Goal: Task Accomplishment & Management: Use online tool/utility

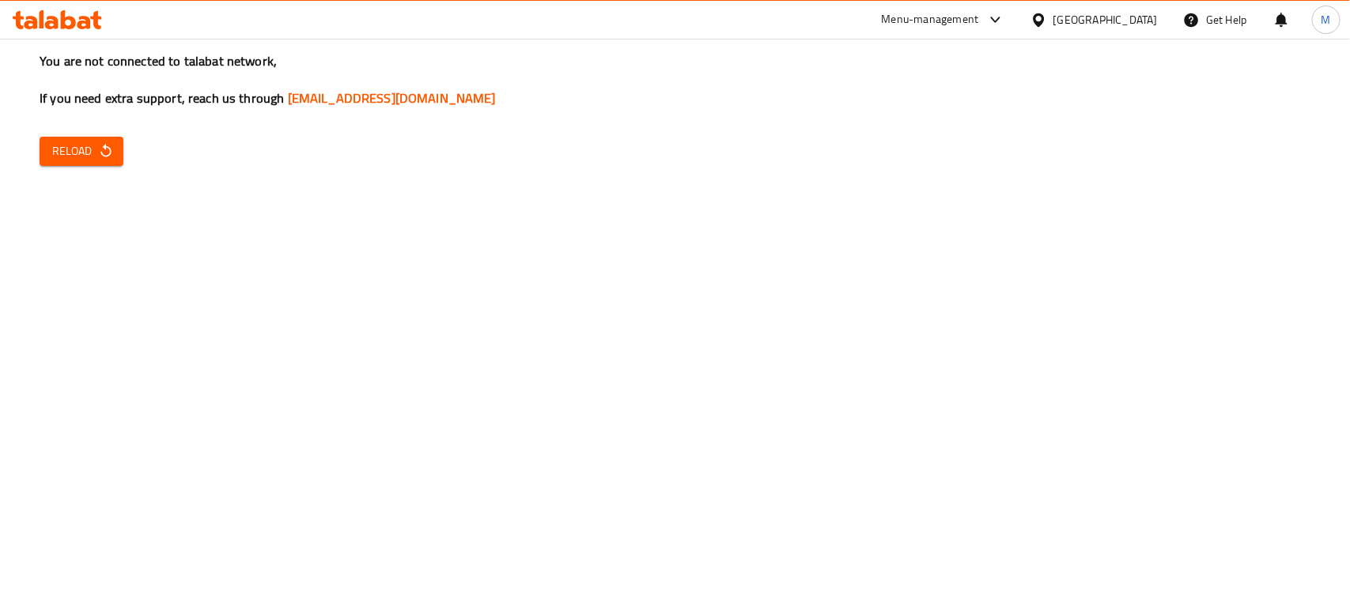
click at [1047, 17] on icon at bounding box center [1038, 20] width 17 height 17
click at [48, 147] on button "Reload" at bounding box center [82, 151] width 84 height 29
click at [200, 283] on div "You are not connected to talabat network, If you need extra support, reach us t…" at bounding box center [675, 295] width 1350 height 591
click at [73, 155] on span "Reload" at bounding box center [81, 152] width 59 height 20
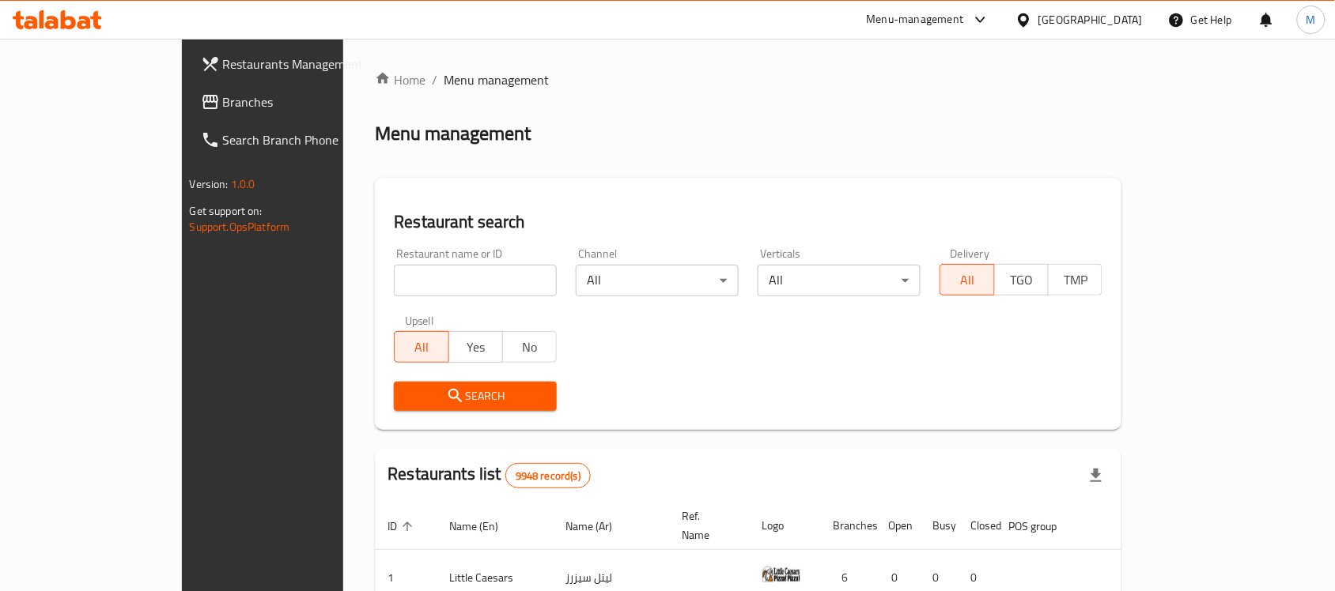
click at [730, 191] on div "Restaurant search Restaurant name or ID Restaurant name or ID Channel All ​ Ver…" at bounding box center [748, 304] width 746 height 252
click at [1113, 30] on div "[GEOGRAPHIC_DATA]" at bounding box center [1079, 20] width 153 height 38
click at [1121, 18] on div "Kuwait" at bounding box center [1090, 19] width 104 height 17
type input "u"
type input "un"
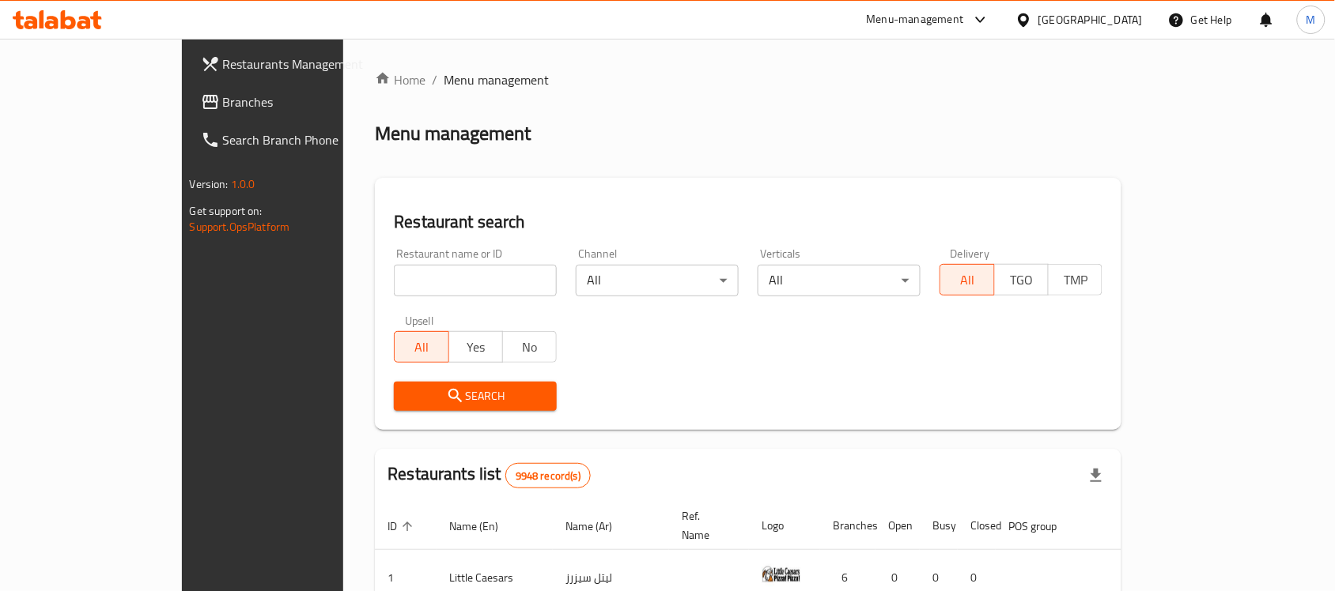
click at [1128, 17] on div "Kuwait" at bounding box center [1090, 19] width 104 height 17
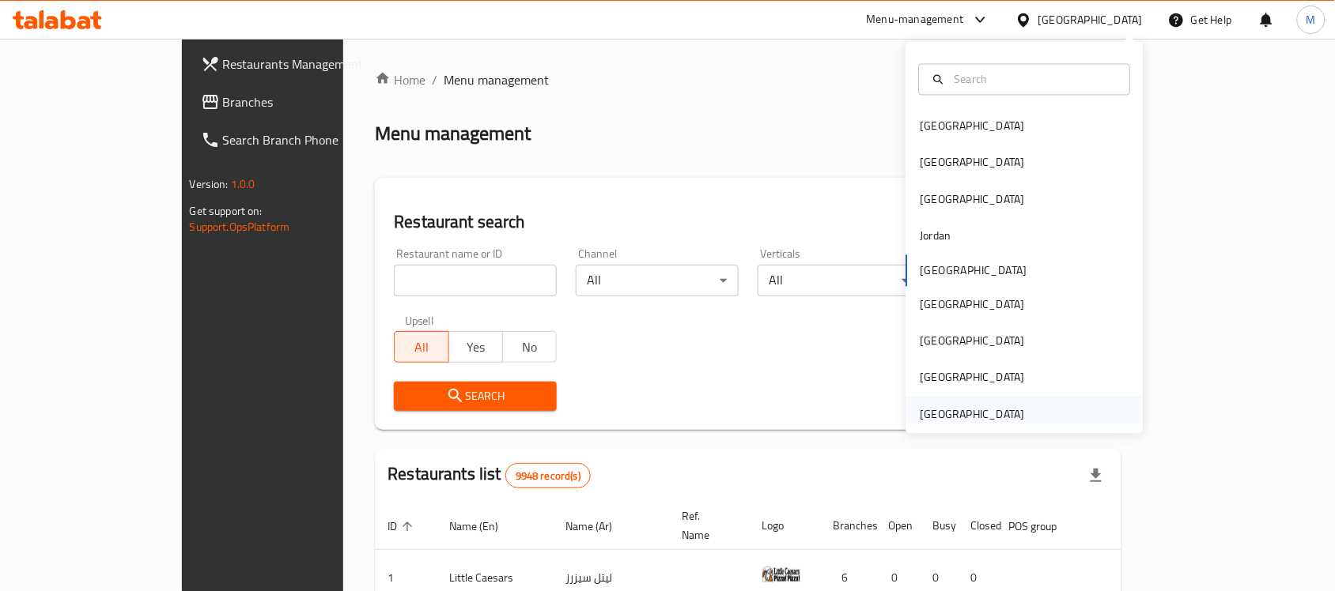
click at [922, 406] on div "[GEOGRAPHIC_DATA]" at bounding box center [972, 414] width 104 height 17
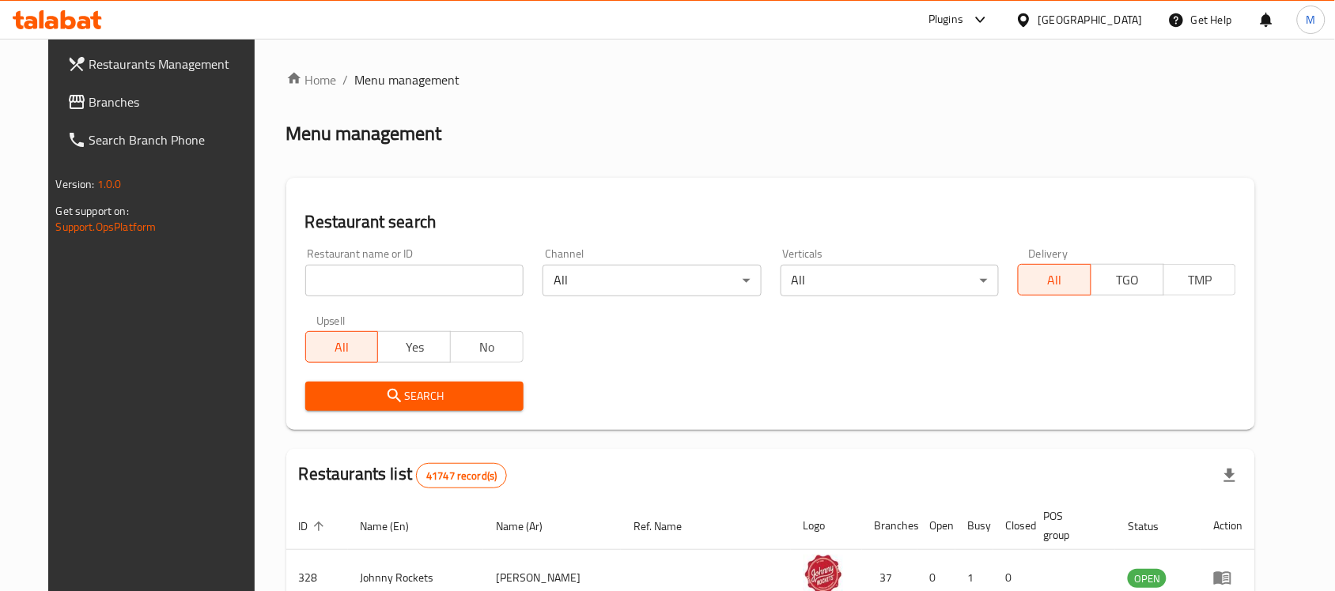
click at [55, 111] on link "Branches" at bounding box center [163, 102] width 217 height 38
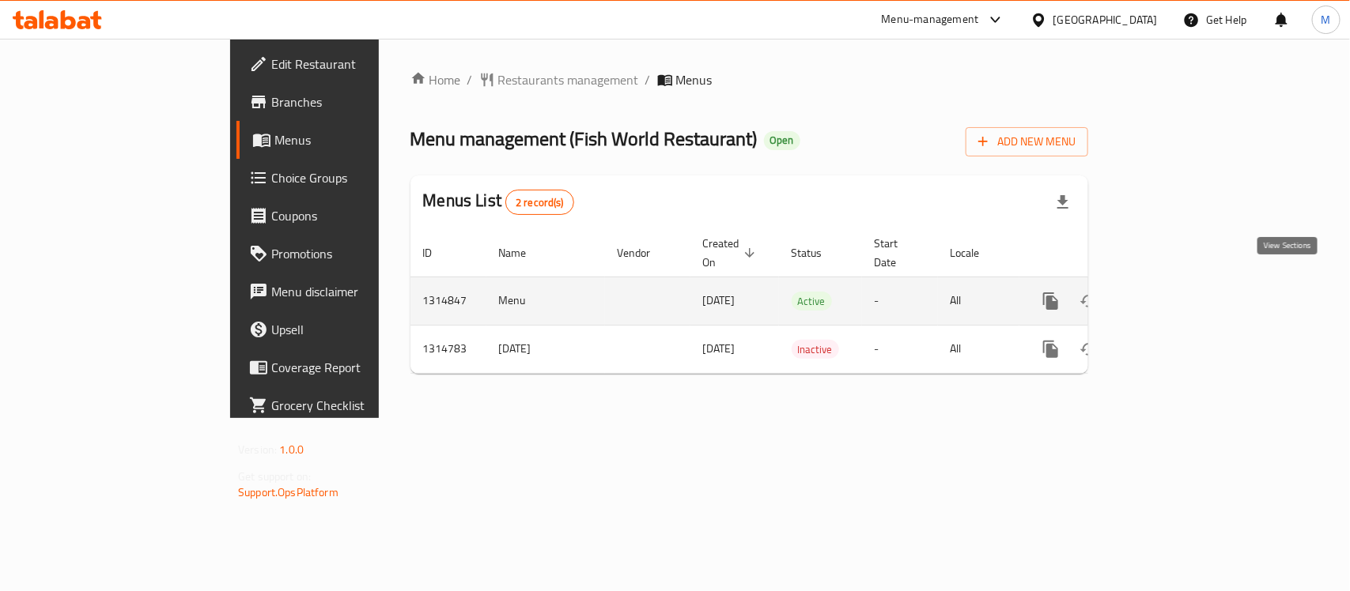
click at [1174, 292] on icon "enhanced table" at bounding box center [1164, 301] width 19 height 19
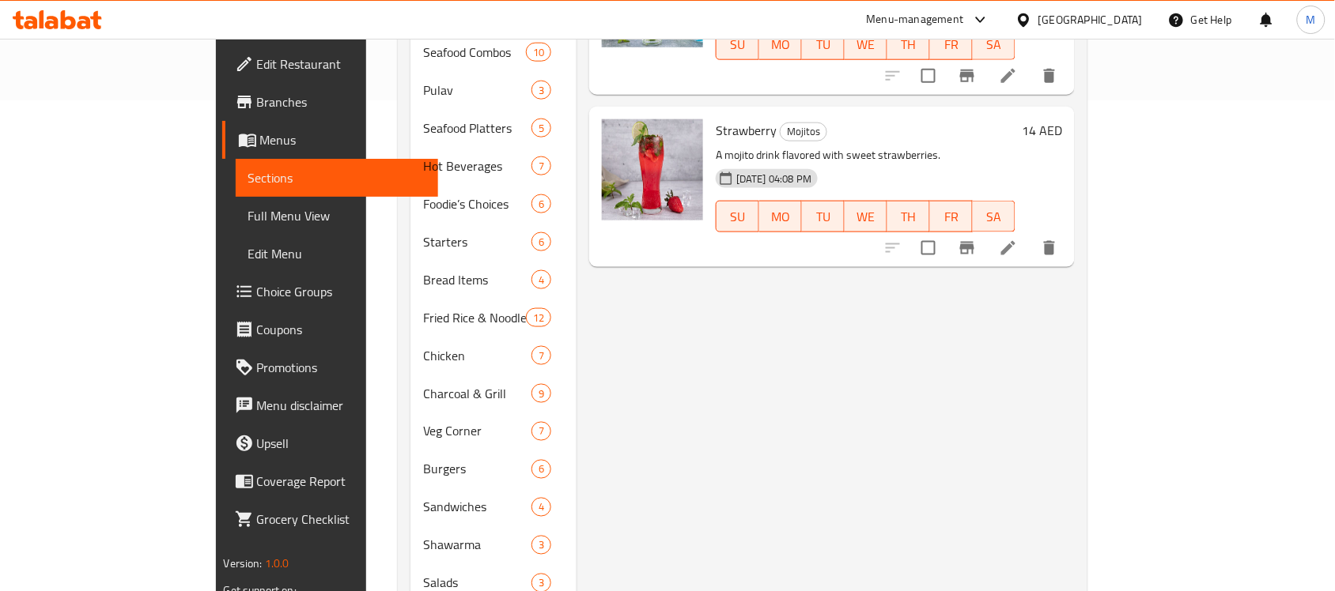
scroll to position [490, 0]
click at [248, 208] on span "Full Menu View" at bounding box center [337, 215] width 178 height 19
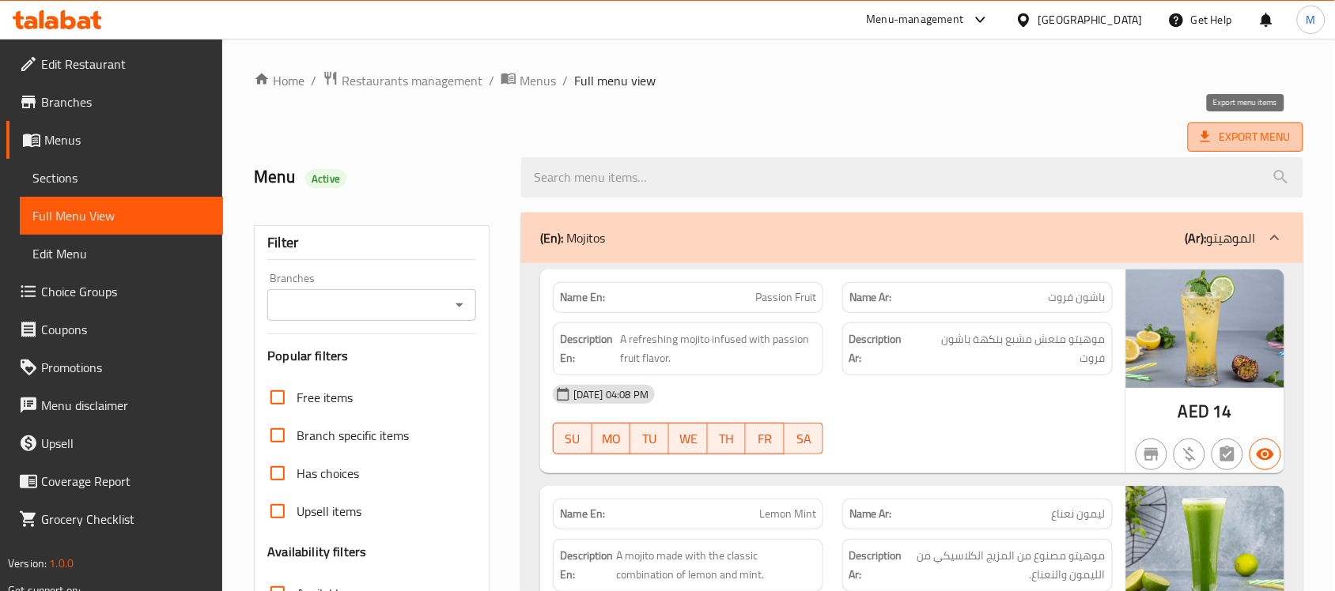
click at [1238, 138] on span "Export Menu" at bounding box center [1245, 137] width 90 height 20
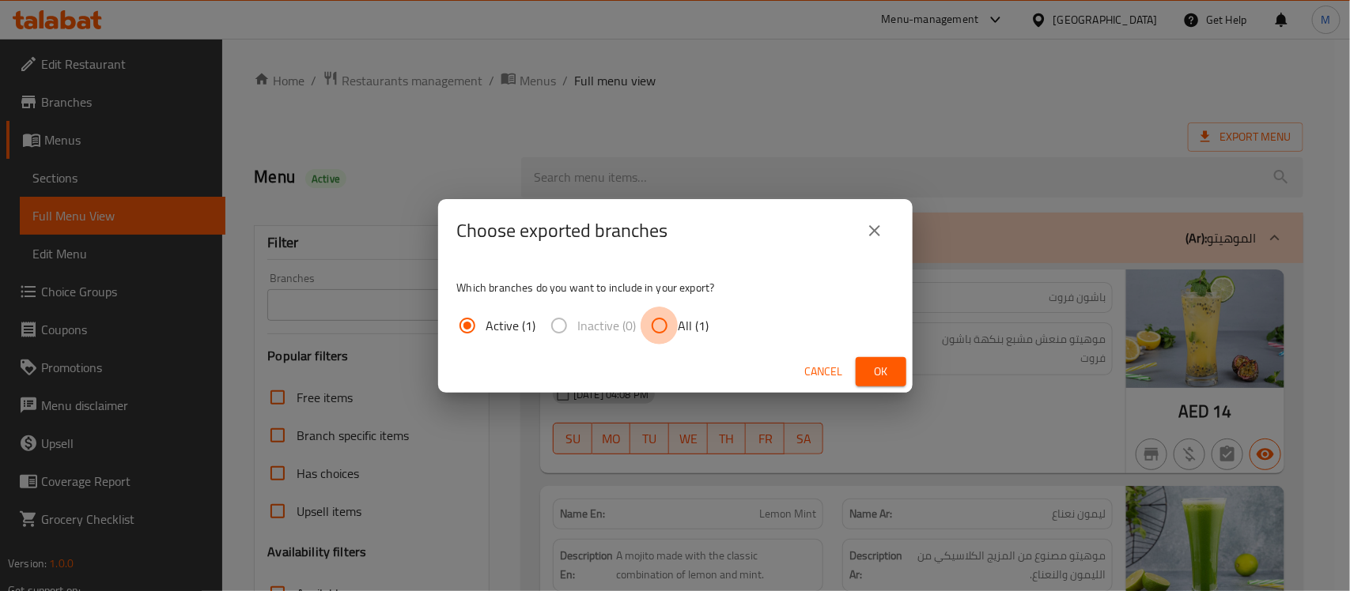
click at [674, 327] on input "All (1)" at bounding box center [659, 326] width 38 height 38
radio input "true"
click at [883, 369] on span "Ok" at bounding box center [880, 372] width 25 height 20
